Goal: Use online tool/utility: Utilize a website feature to perform a specific function

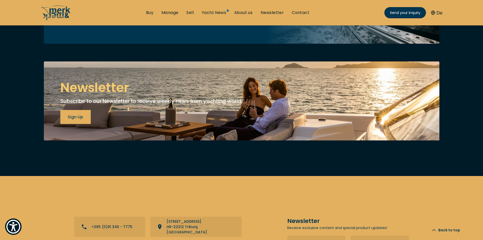
scroll to position [2058, 0]
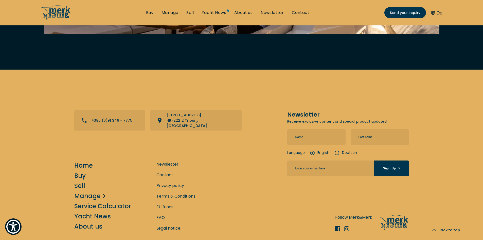
click at [87, 191] on link "Manage" at bounding box center [87, 195] width 26 height 9
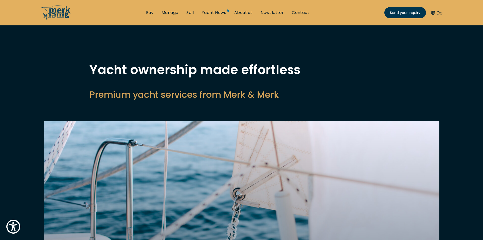
drag, startPoint x: 368, startPoint y: 79, endPoint x: 365, endPoint y: 78, distance: 3.2
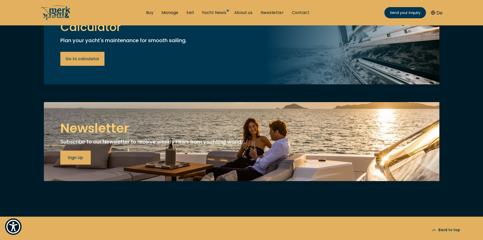
scroll to position [2058, 0]
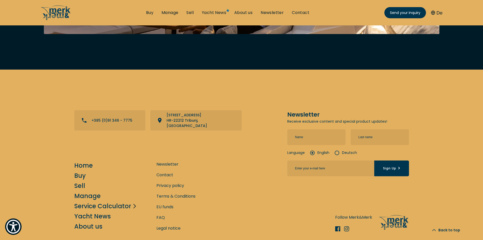
click at [101, 201] on link "Service Calculator" at bounding box center [102, 205] width 57 height 9
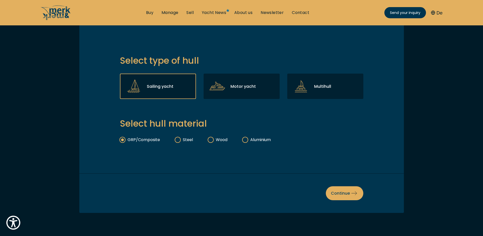
scroll to position [97, 0]
